Goal: Task Accomplishment & Management: Complete application form

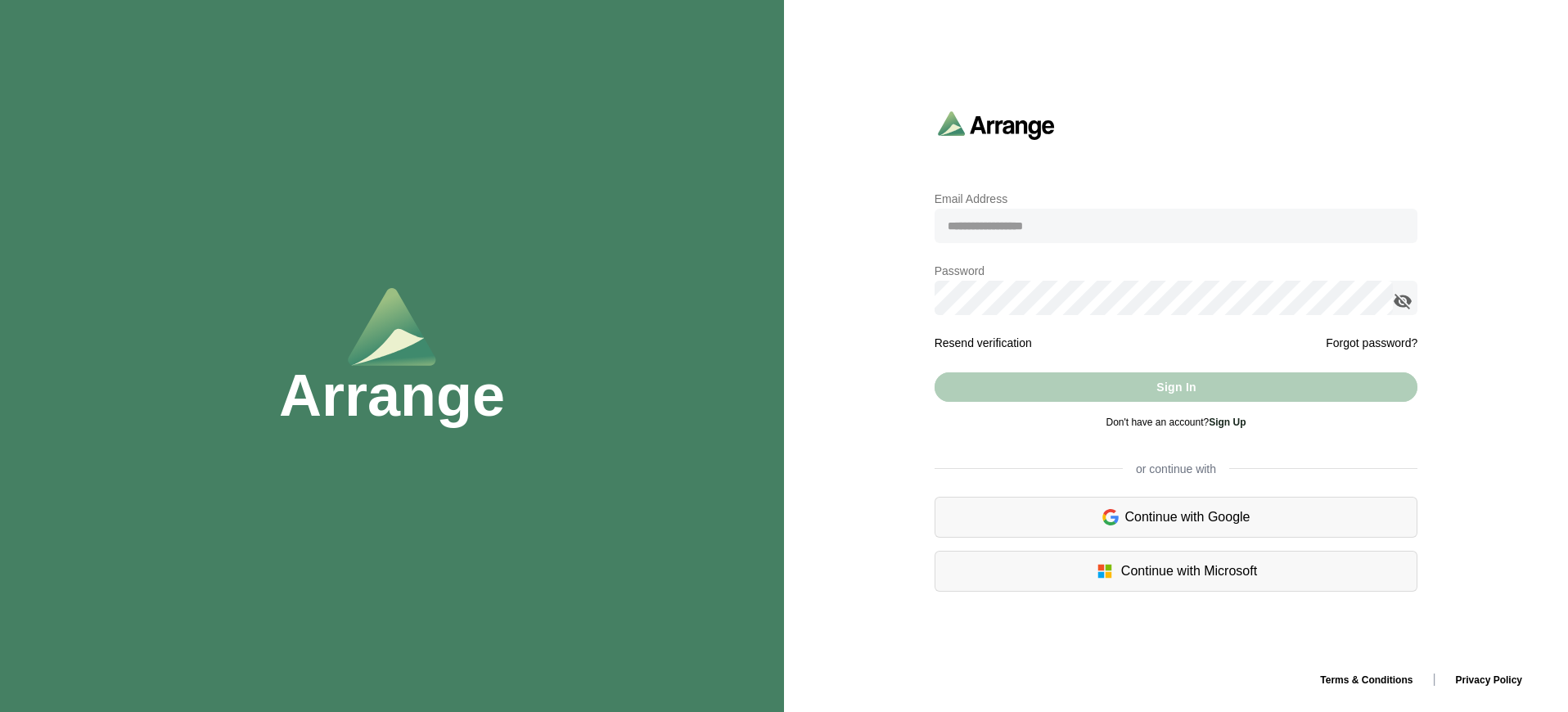
click at [1176, 387] on div "Sign In" at bounding box center [1176, 388] width 483 height 30
click at [1229, 422] on link "Sign Up" at bounding box center [1227, 422] width 37 height 11
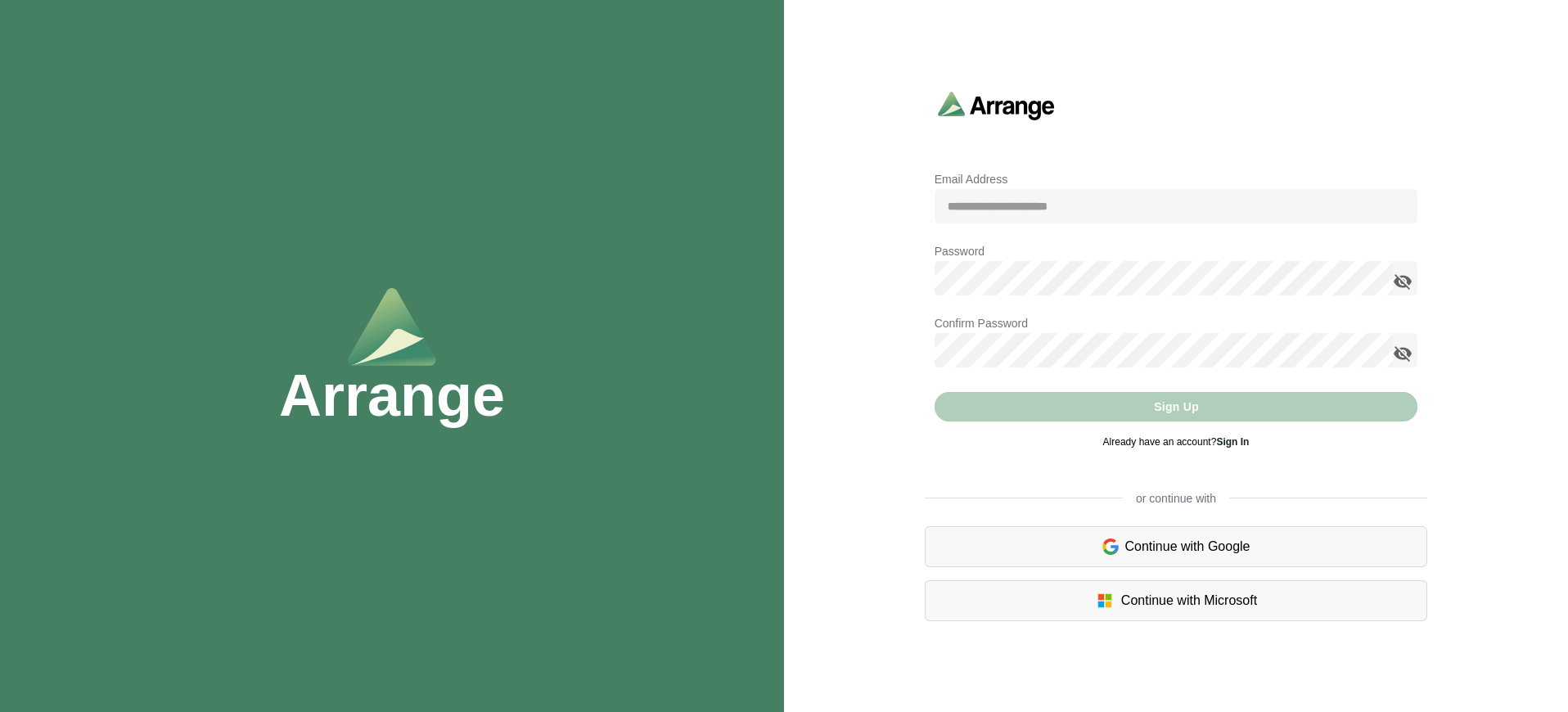
click at [1234, 441] on link "Sign In" at bounding box center [1232, 441] width 33 height 11
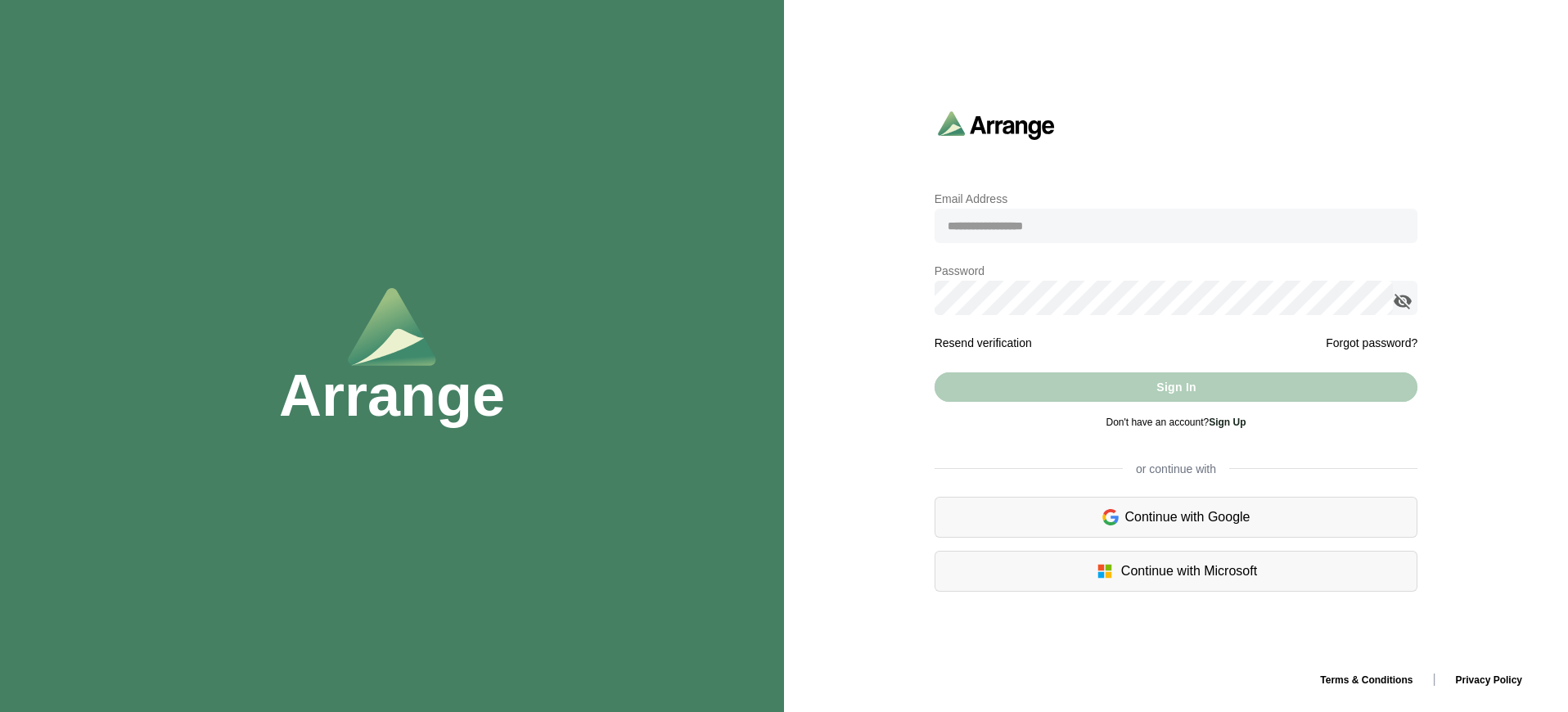
click at [1176, 387] on div "Sign In" at bounding box center [1176, 388] width 483 height 30
click at [1229, 422] on link "Sign Up" at bounding box center [1227, 422] width 37 height 11
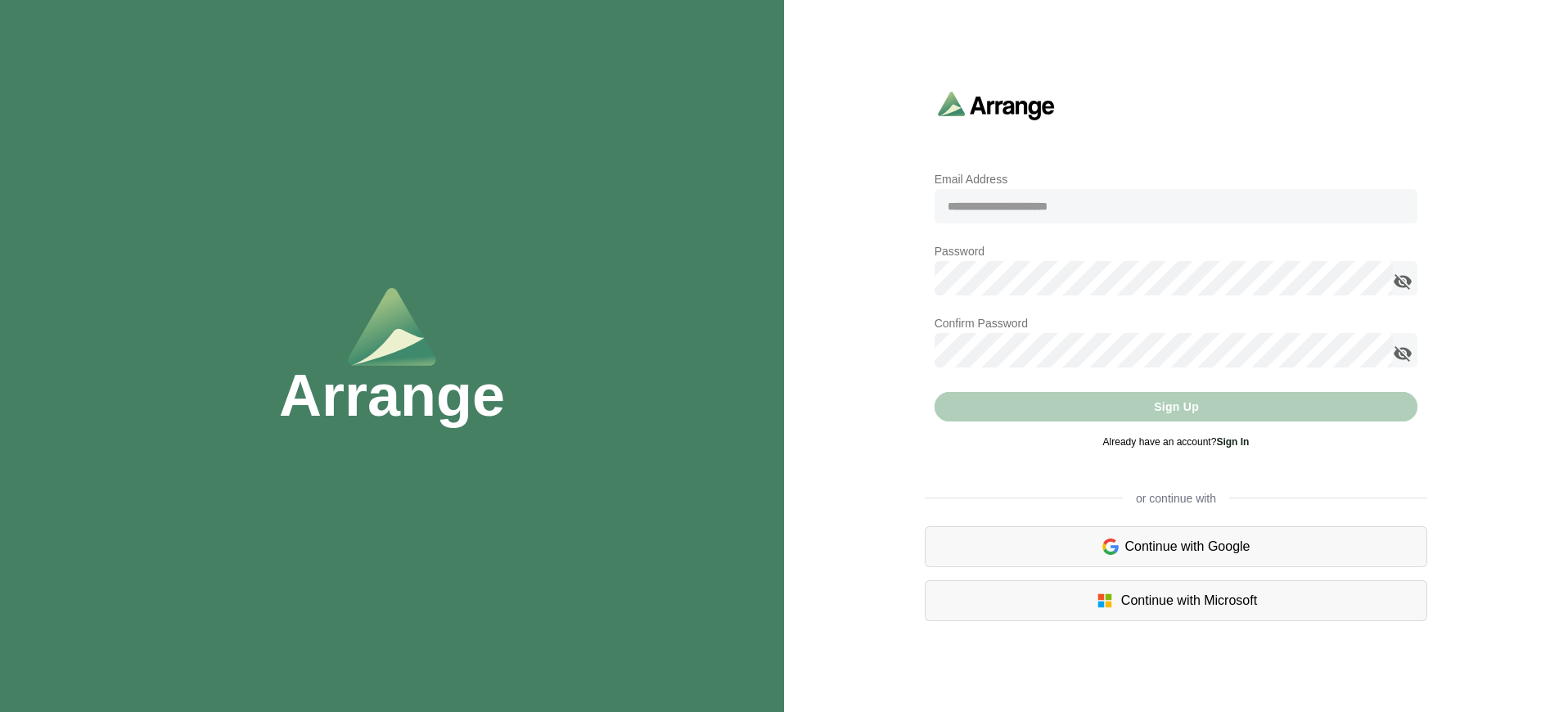
click at [1234, 441] on link "Sign In" at bounding box center [1232, 441] width 33 height 11
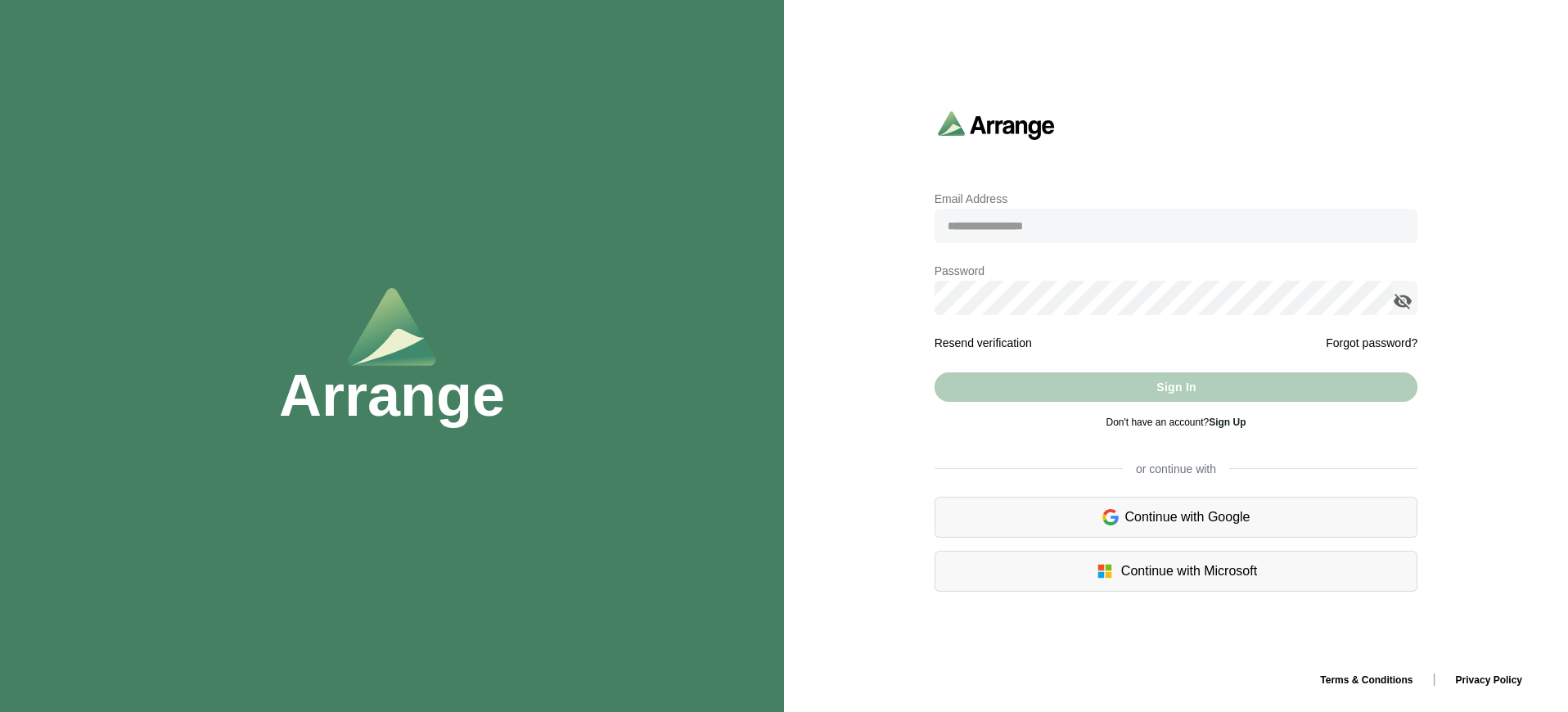
click at [1229, 422] on link "Sign Up" at bounding box center [1227, 422] width 37 height 11
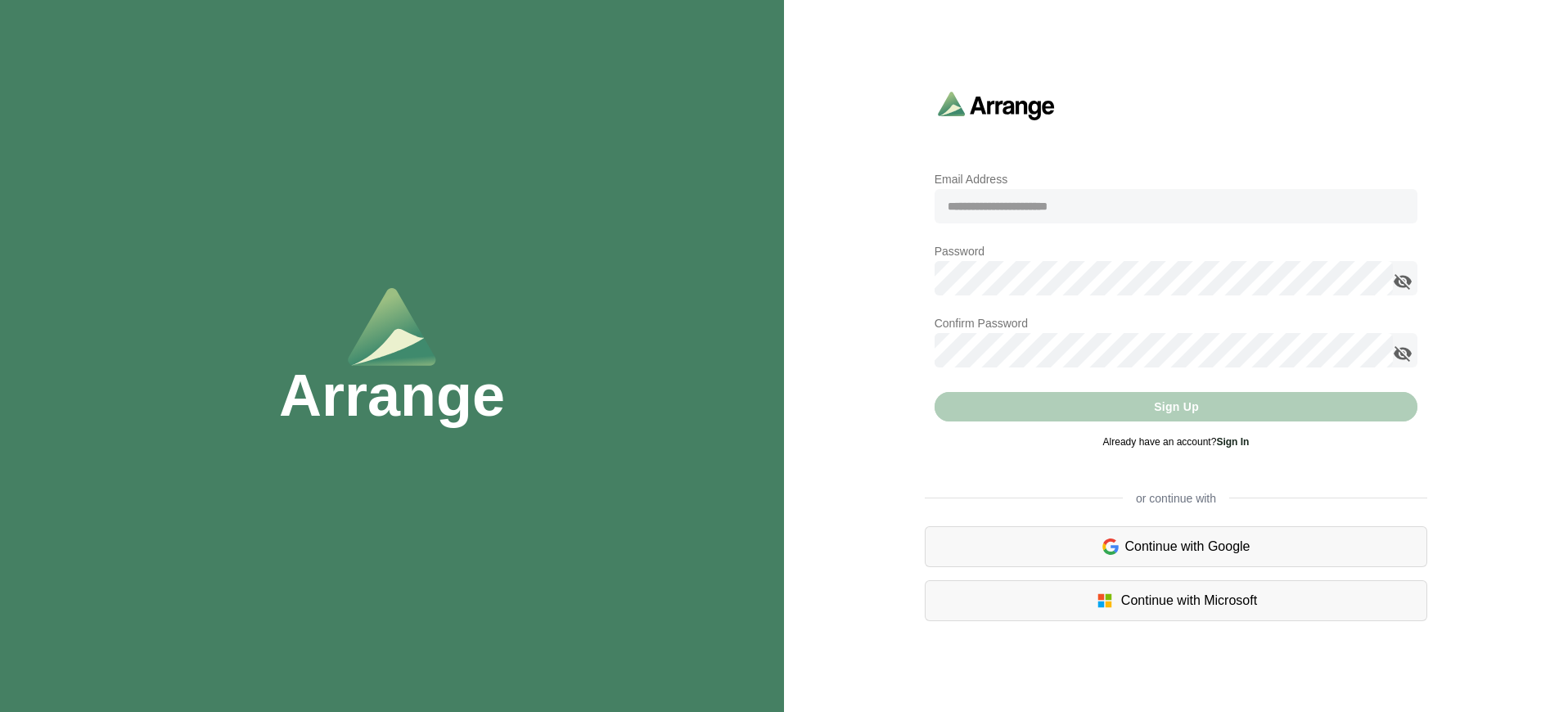
click at [1234, 441] on link "Sign In" at bounding box center [1232, 441] width 33 height 11
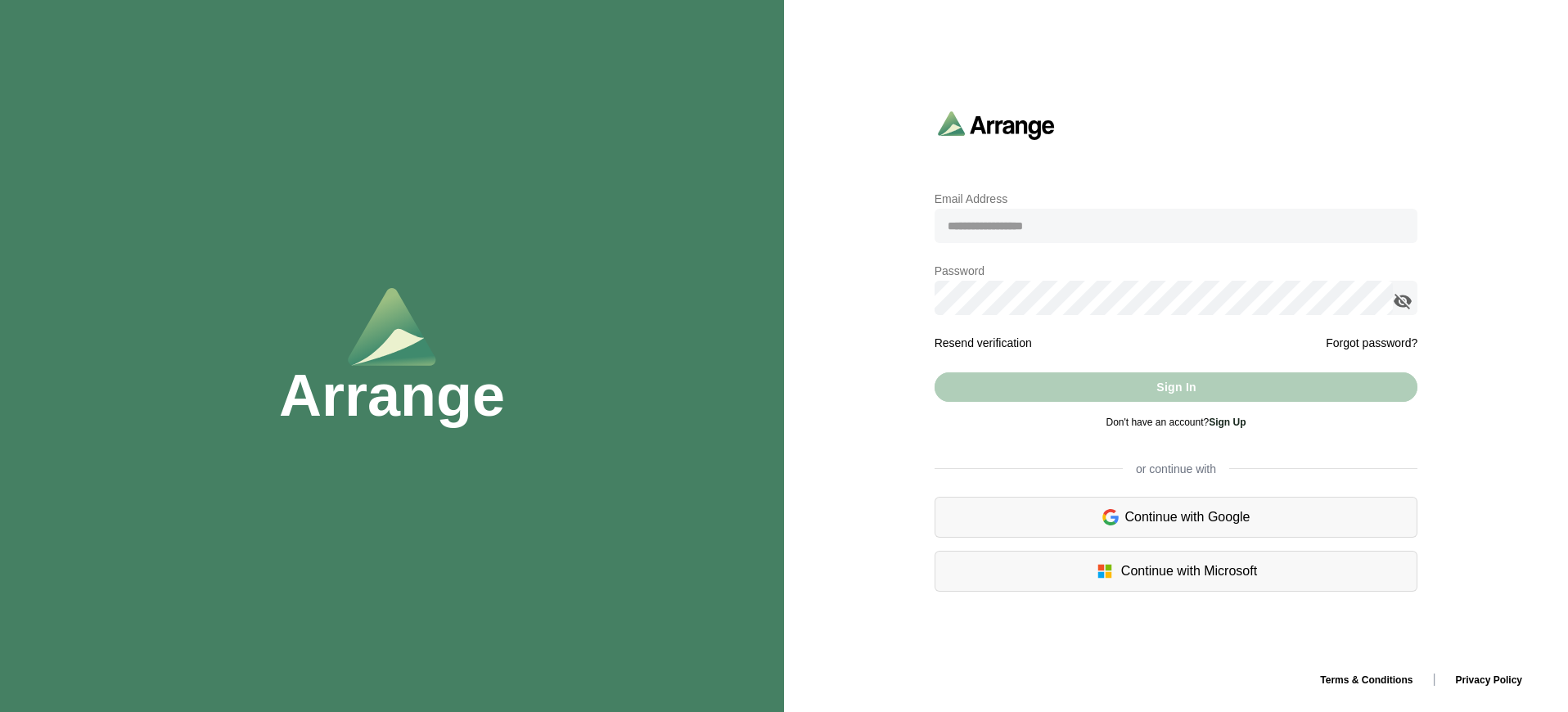
click at [1229, 422] on link "Sign Up" at bounding box center [1227, 422] width 37 height 11
